Goal: Information Seeking & Learning: Understand process/instructions

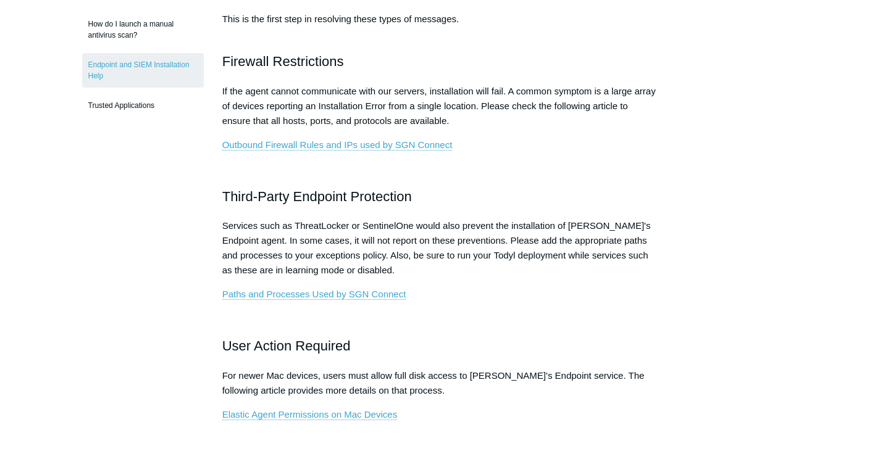
scroll to position [420, 0]
click at [629, 227] on p "Services such as ThreatLocker or SentinelOne would also prevent the installatio…" at bounding box center [440, 247] width 436 height 59
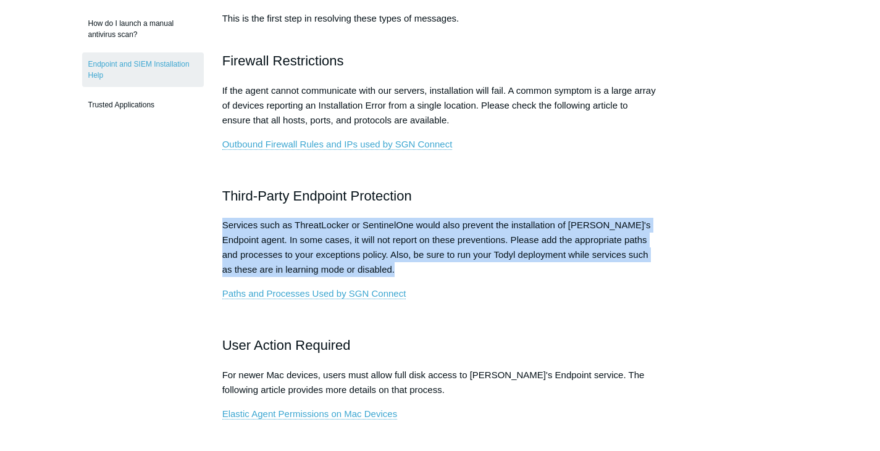
click at [629, 227] on p "Services such as ThreatLocker or SentinelOne would also prevent the installatio…" at bounding box center [440, 247] width 436 height 59
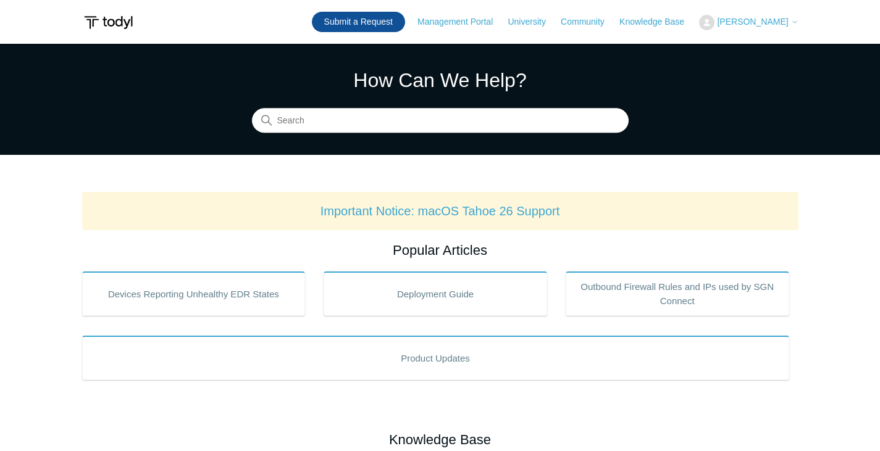
click at [396, 25] on link "Submit a Request" at bounding box center [358, 22] width 93 height 20
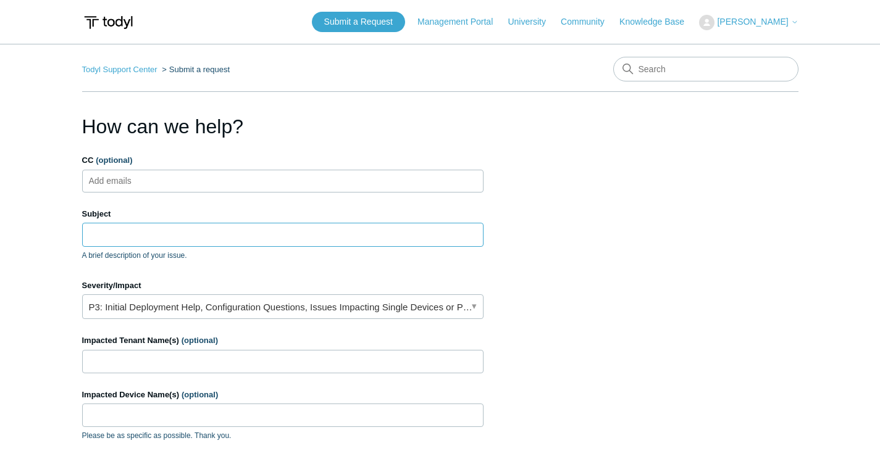
click at [271, 235] on input "Subject" at bounding box center [282, 234] width 401 height 23
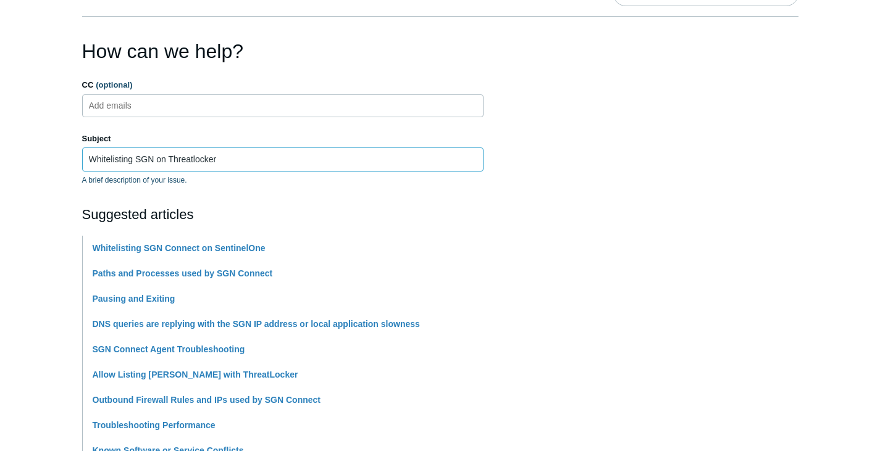
scroll to position [76, 0]
type input "Whitelisting SGN on Threatlocker"
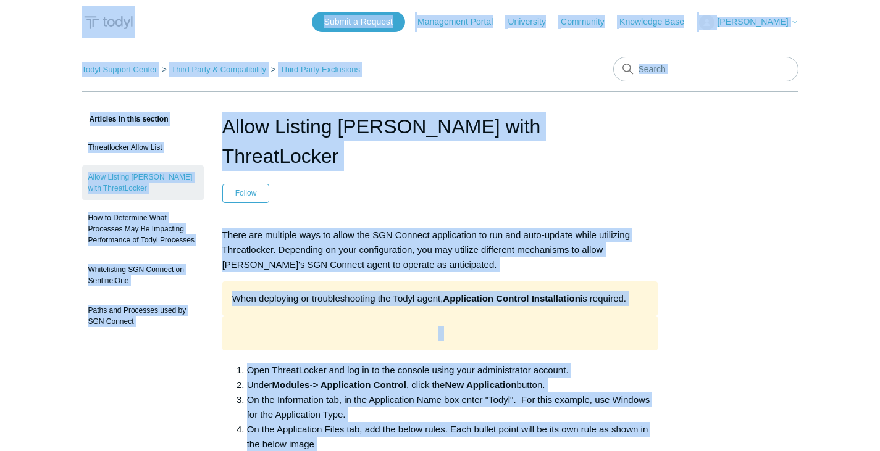
click at [634, 228] on p "There are multiple ways to allow the SGN Connect application to run and auto-up…" at bounding box center [440, 250] width 436 height 44
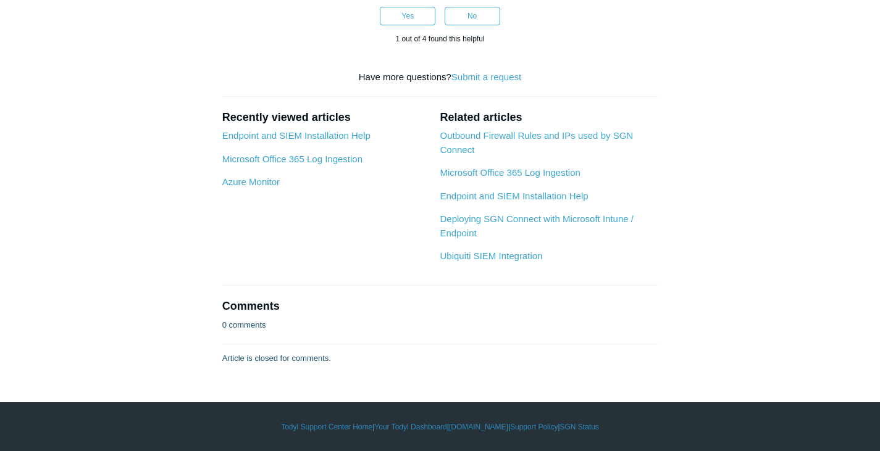
scroll to position [1811, 0]
drag, startPoint x: 222, startPoint y: 131, endPoint x: 521, endPoint y: 291, distance: 339.8
copy article "Lorem Ipsumdo Sitam cons AdipisCingel Seddoe Tem inc utlabore et dolore Magna a…"
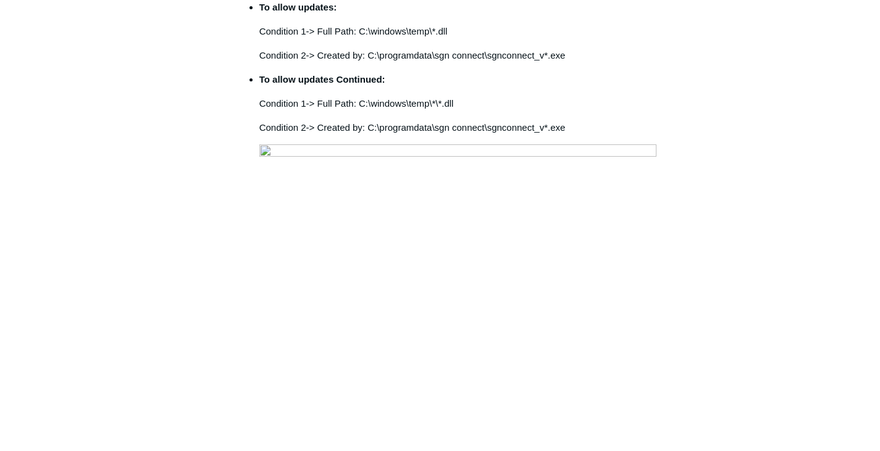
scroll to position [577, 0]
click at [475, 314] on img at bounding box center [457, 311] width 397 height 330
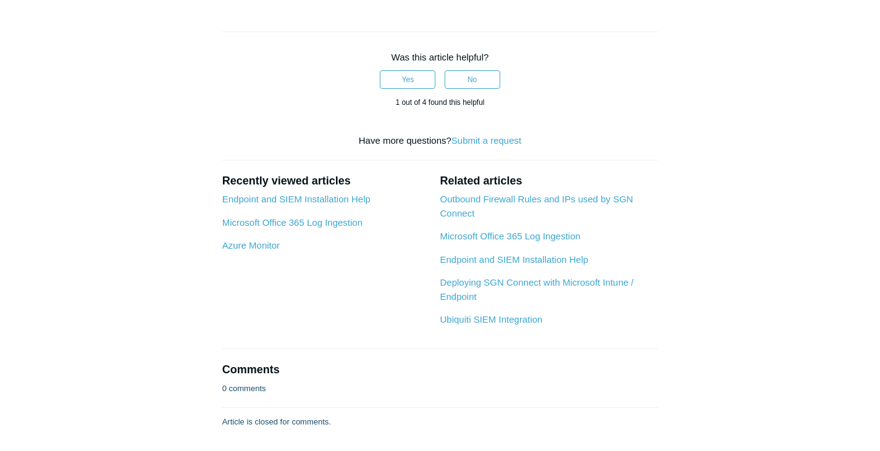
scroll to position [1621, 0]
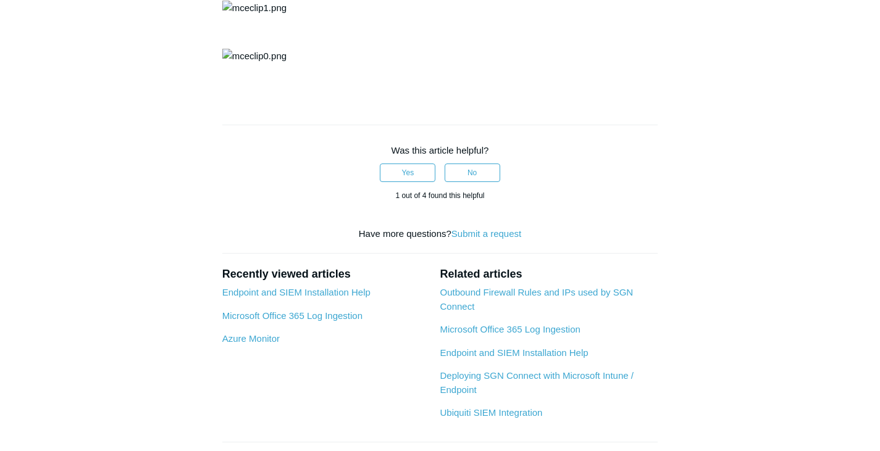
click at [287, 15] on img at bounding box center [254, 8] width 64 height 15
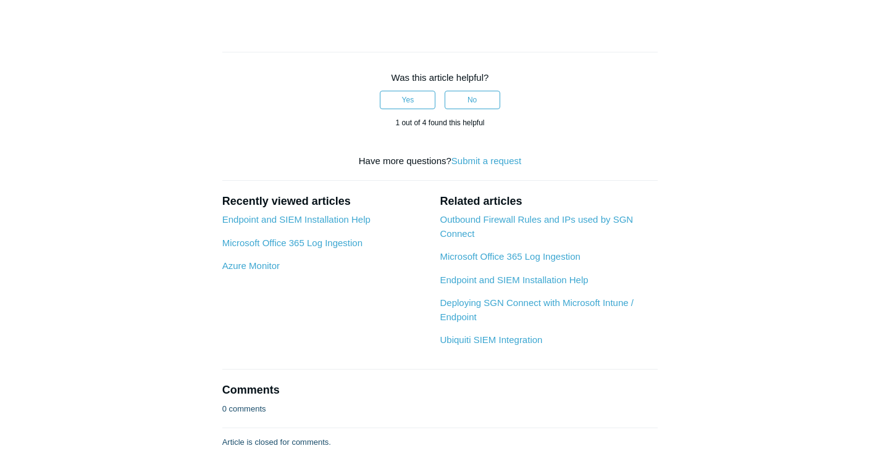
scroll to position [1694, 0]
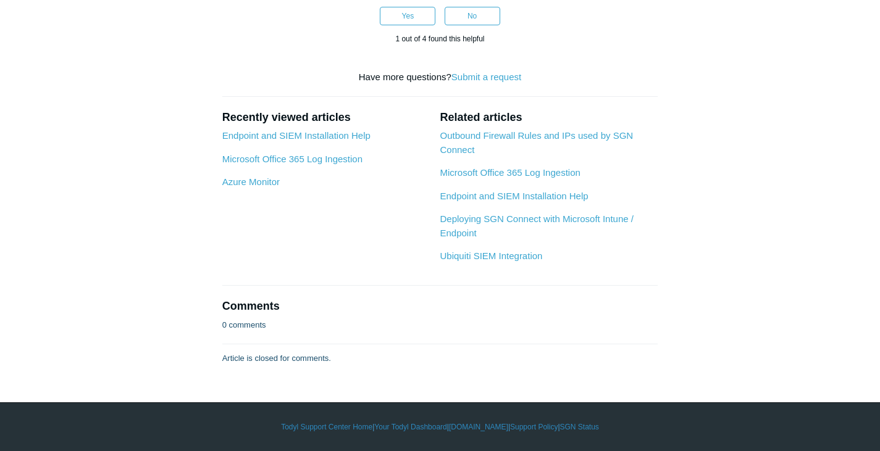
scroll to position [1857, 0]
